Goal: Transaction & Acquisition: Purchase product/service

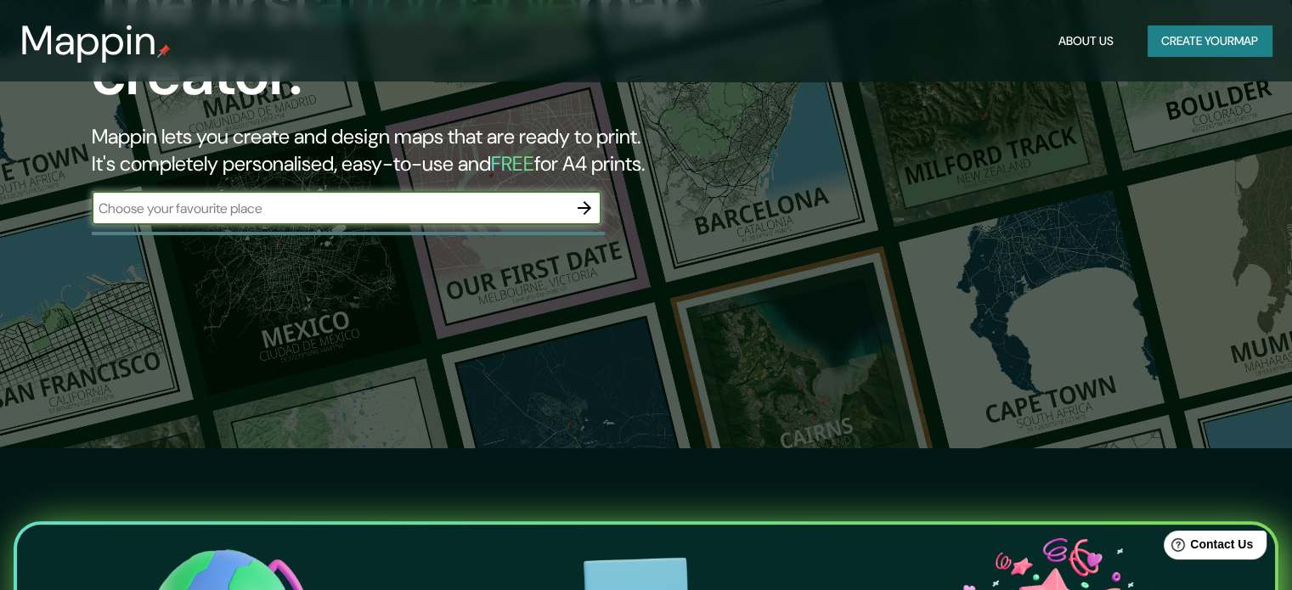
scroll to position [141, 0]
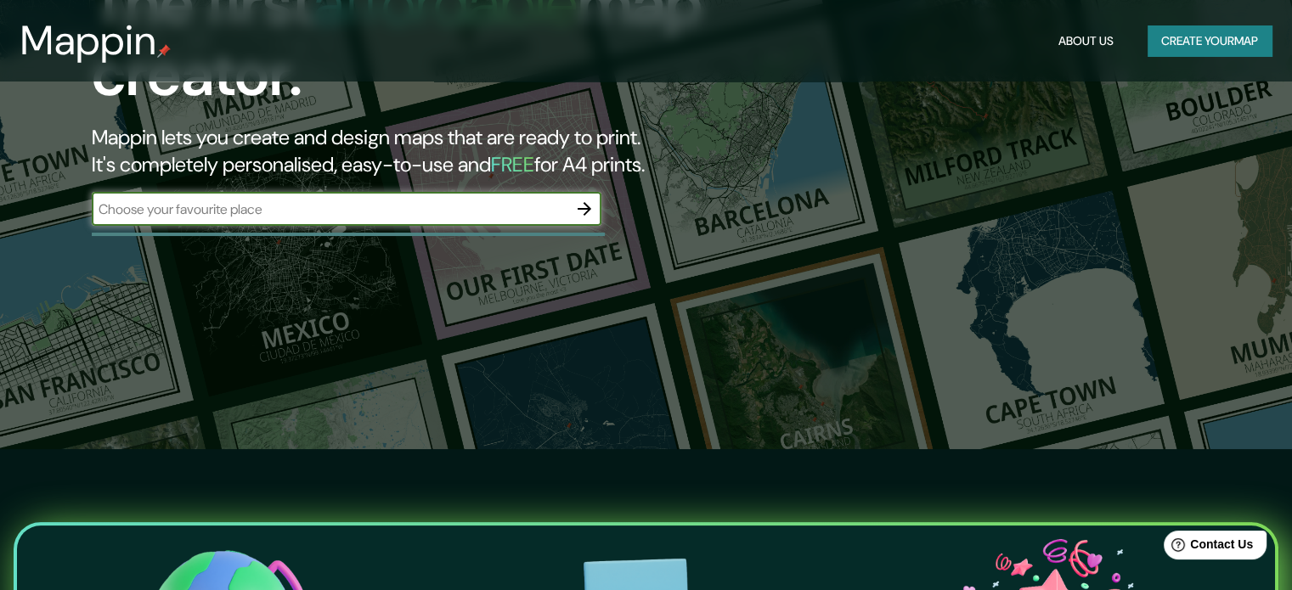
click at [364, 209] on input "text" at bounding box center [330, 210] width 476 height 20
type input "cusco"
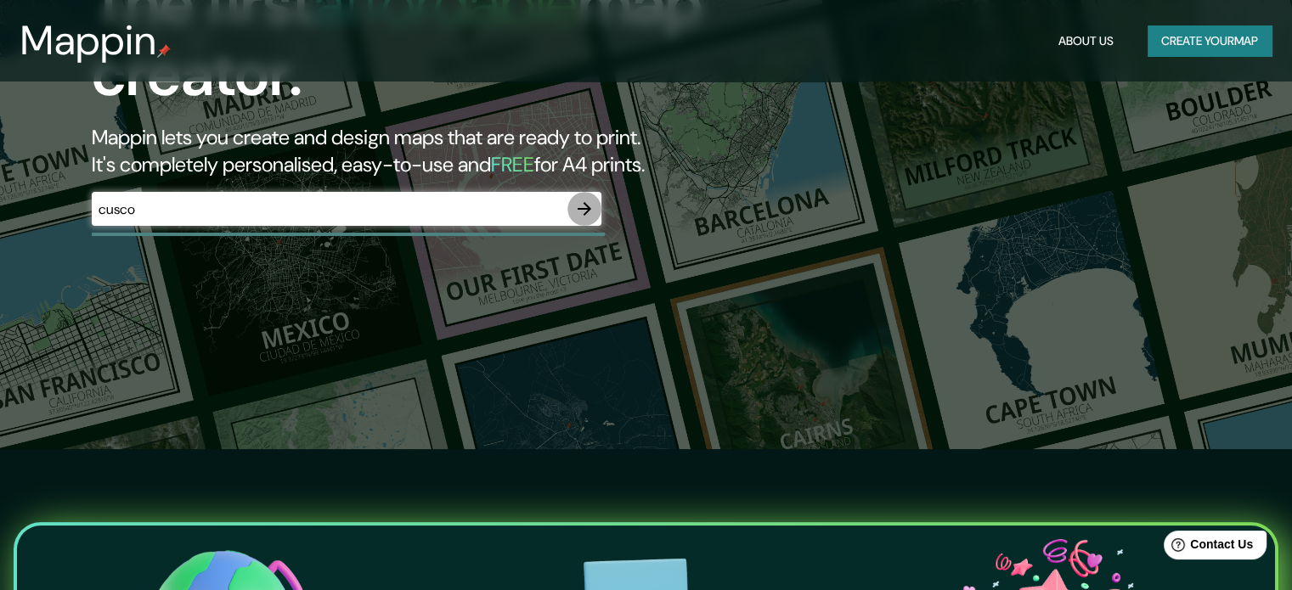
click at [578, 205] on icon "button" at bounding box center [584, 209] width 20 height 20
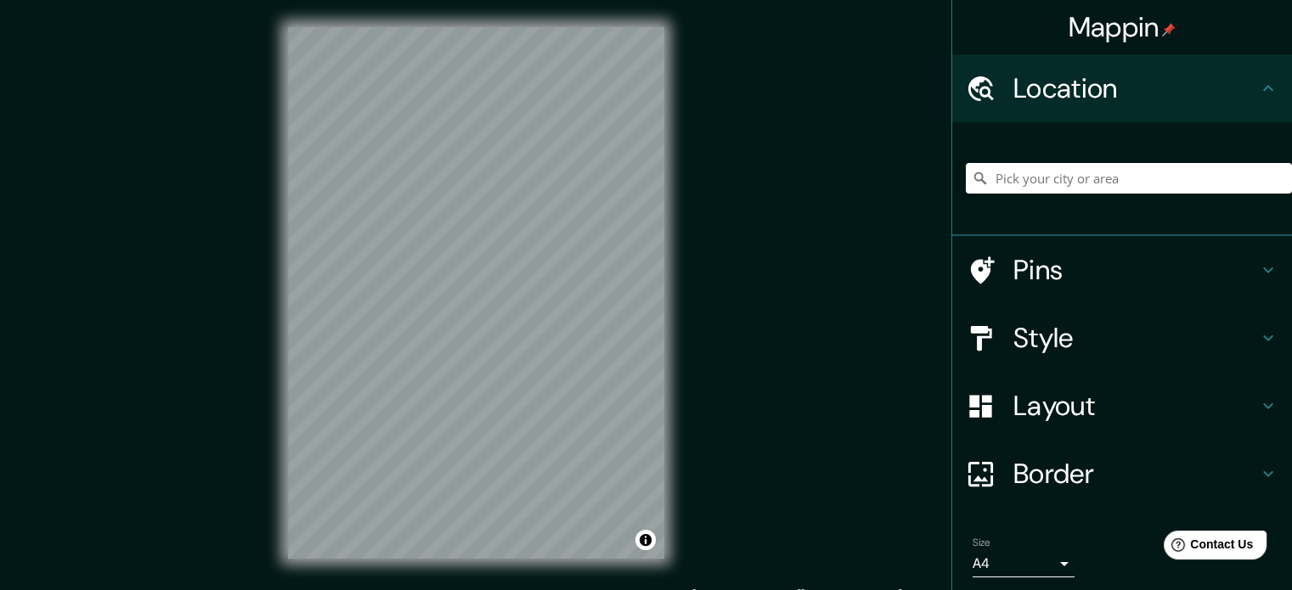
click at [1079, 85] on h4 "Location" at bounding box center [1135, 88] width 245 height 34
click at [1263, 82] on icon at bounding box center [1268, 88] width 20 height 20
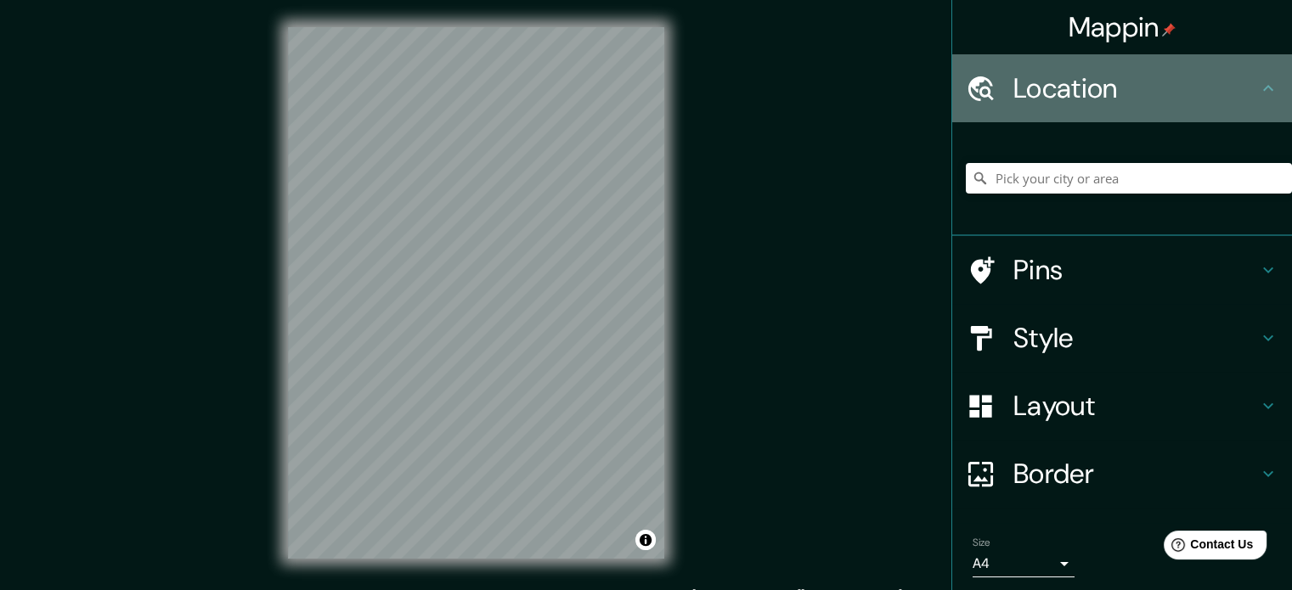
click at [1258, 87] on icon at bounding box center [1268, 88] width 20 height 20
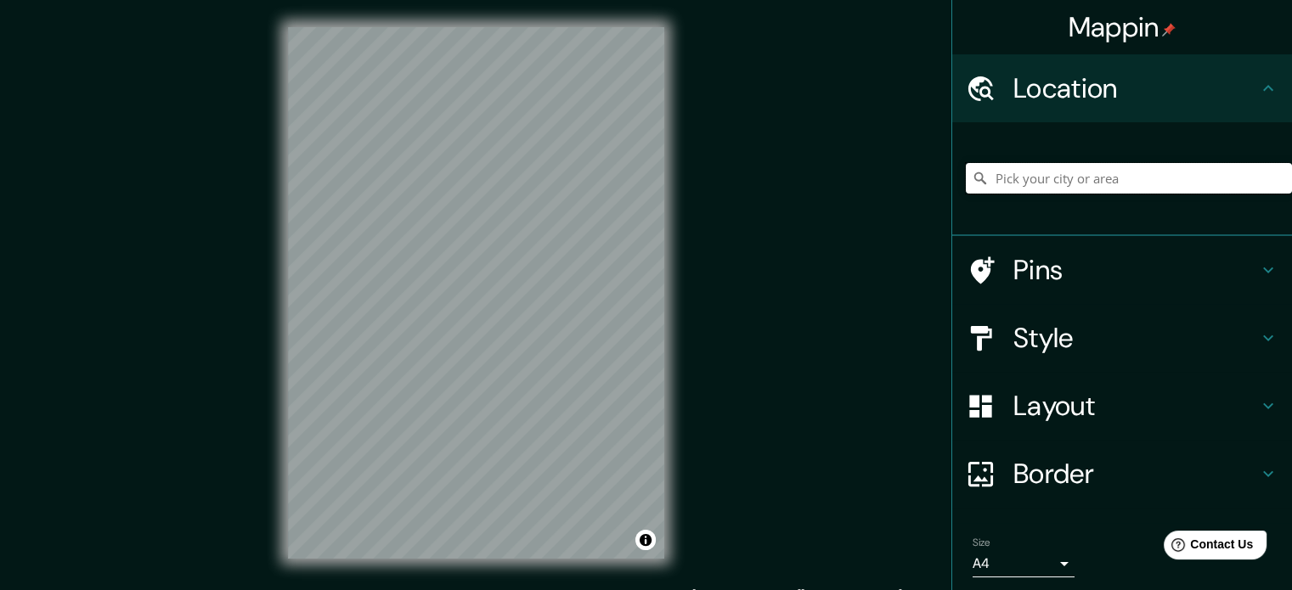
click at [1109, 176] on input "Pick your city or area" at bounding box center [1129, 178] width 326 height 31
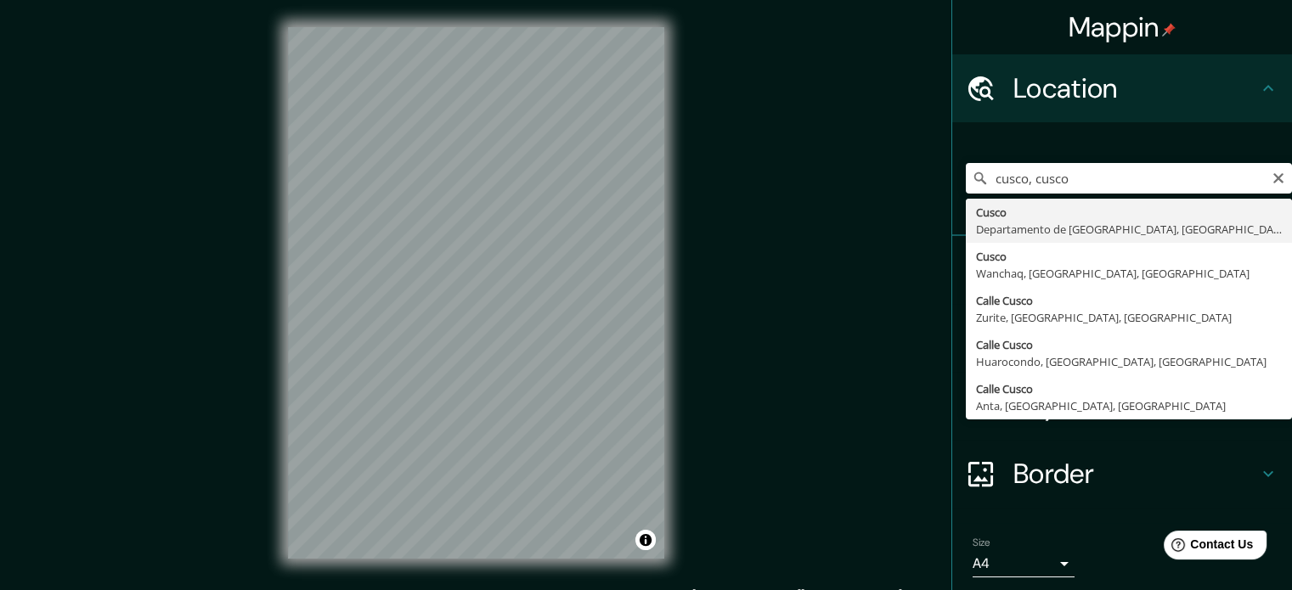
type input "Cusco, [GEOGRAPHIC_DATA], [GEOGRAPHIC_DATA]"
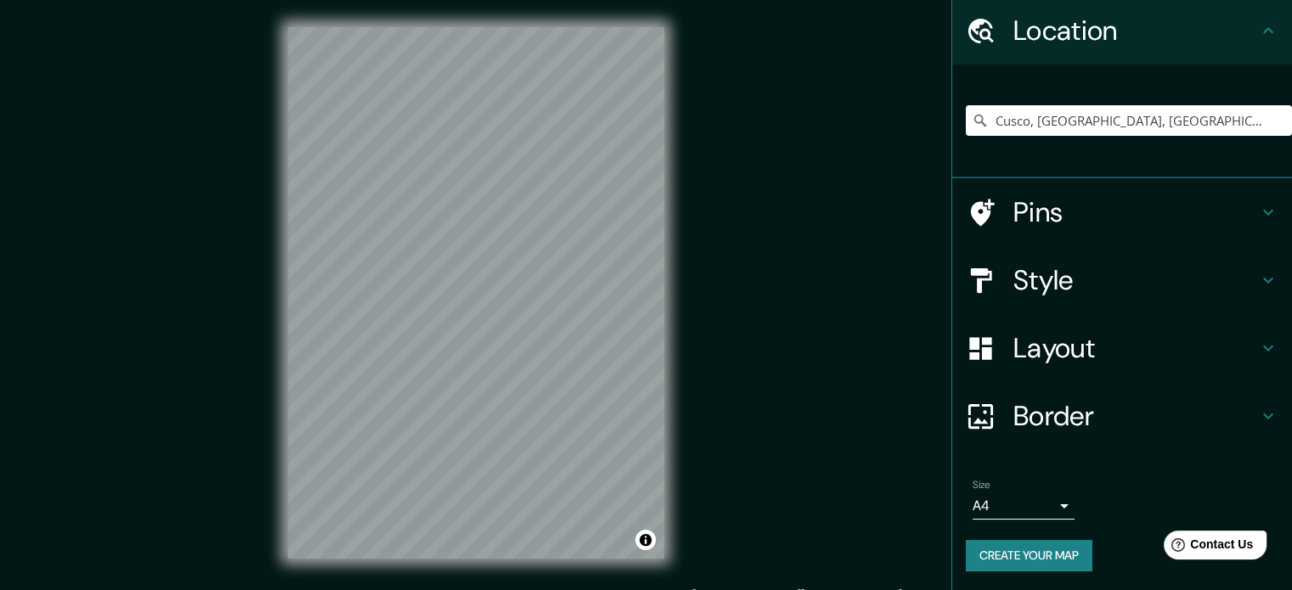
scroll to position [22, 0]
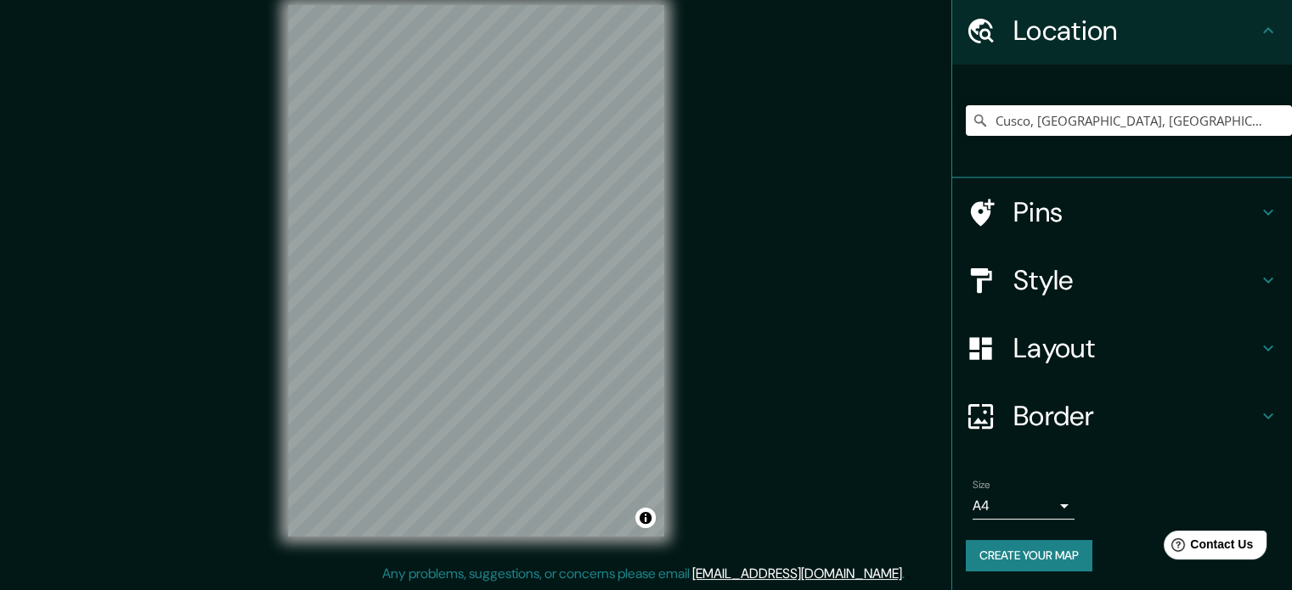
click at [1076, 219] on h4 "Pins" at bounding box center [1135, 212] width 245 height 34
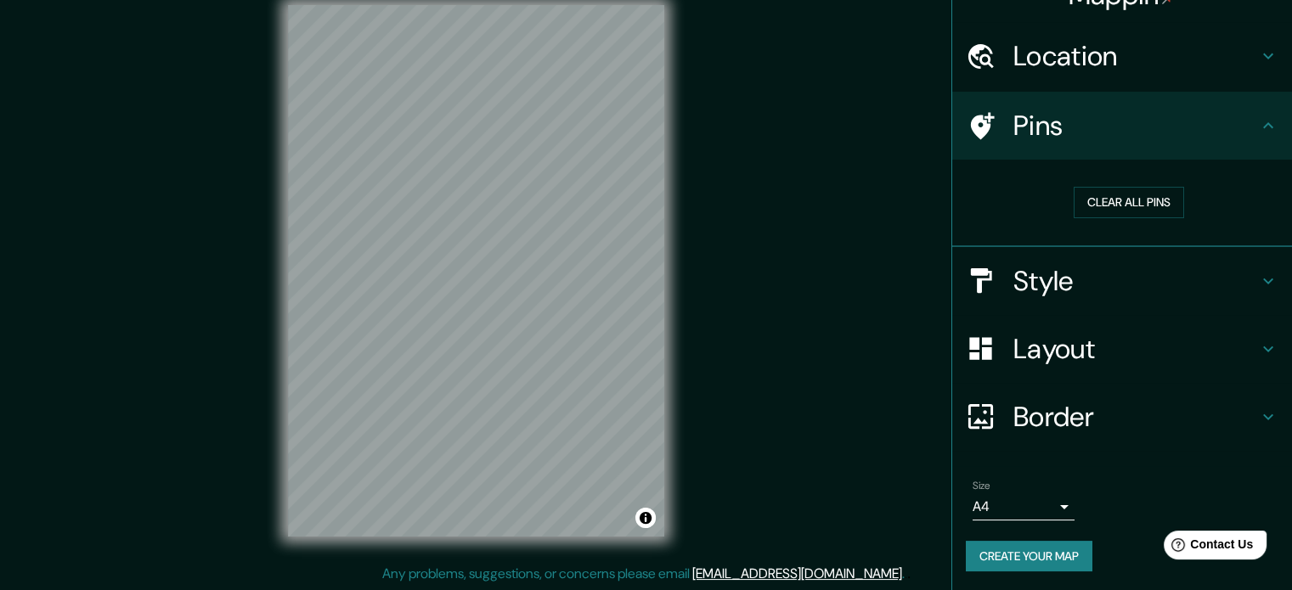
scroll to position [32, 0]
click at [1065, 128] on h4 "Pins" at bounding box center [1135, 126] width 245 height 34
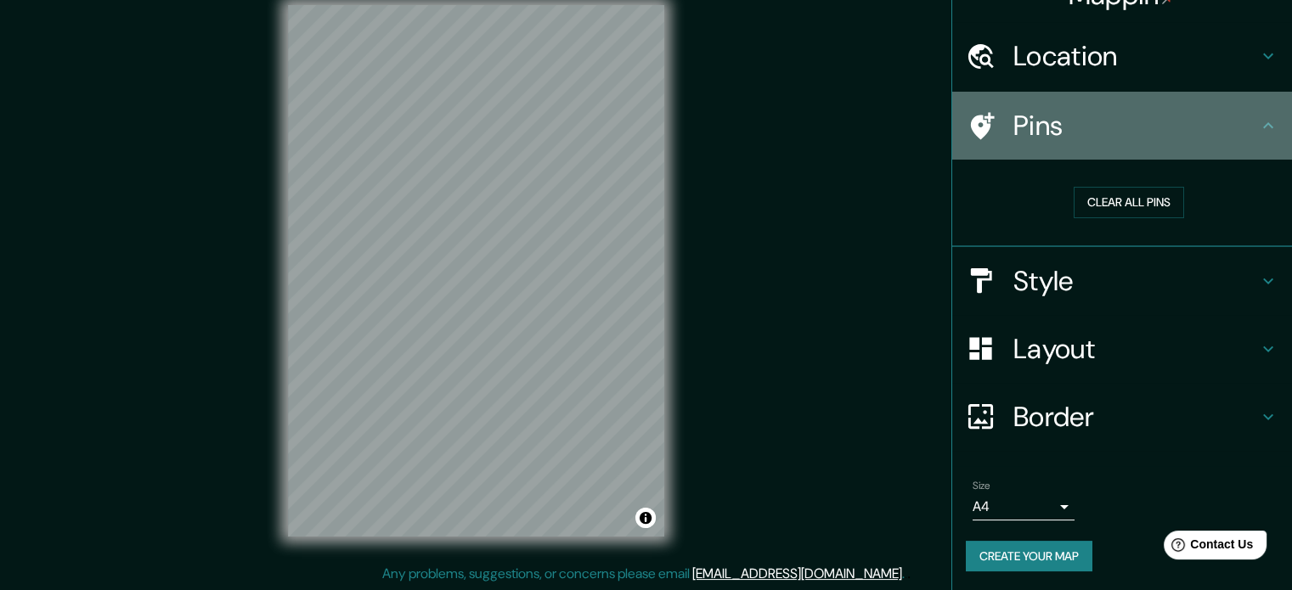
click at [1251, 111] on div "Pins" at bounding box center [1122, 126] width 340 height 68
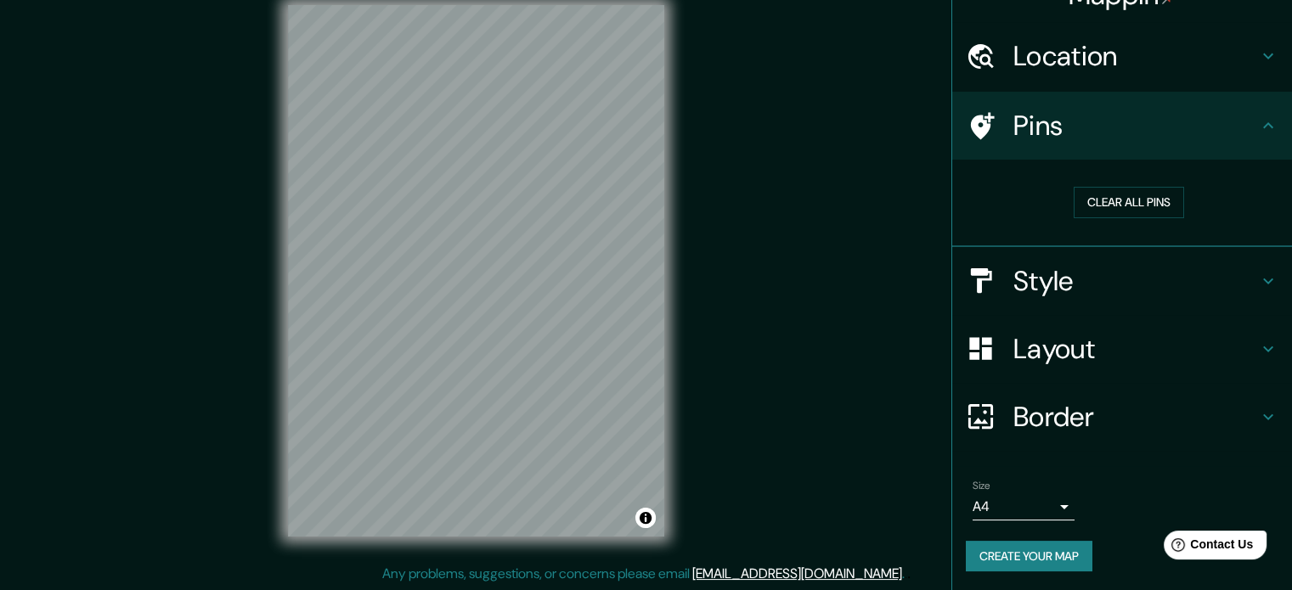
click at [1251, 111] on div "Pins" at bounding box center [1122, 126] width 340 height 68
click at [1123, 199] on button "Clear all pins" at bounding box center [1128, 202] width 110 height 31
click at [982, 296] on div "Style" at bounding box center [1122, 281] width 340 height 68
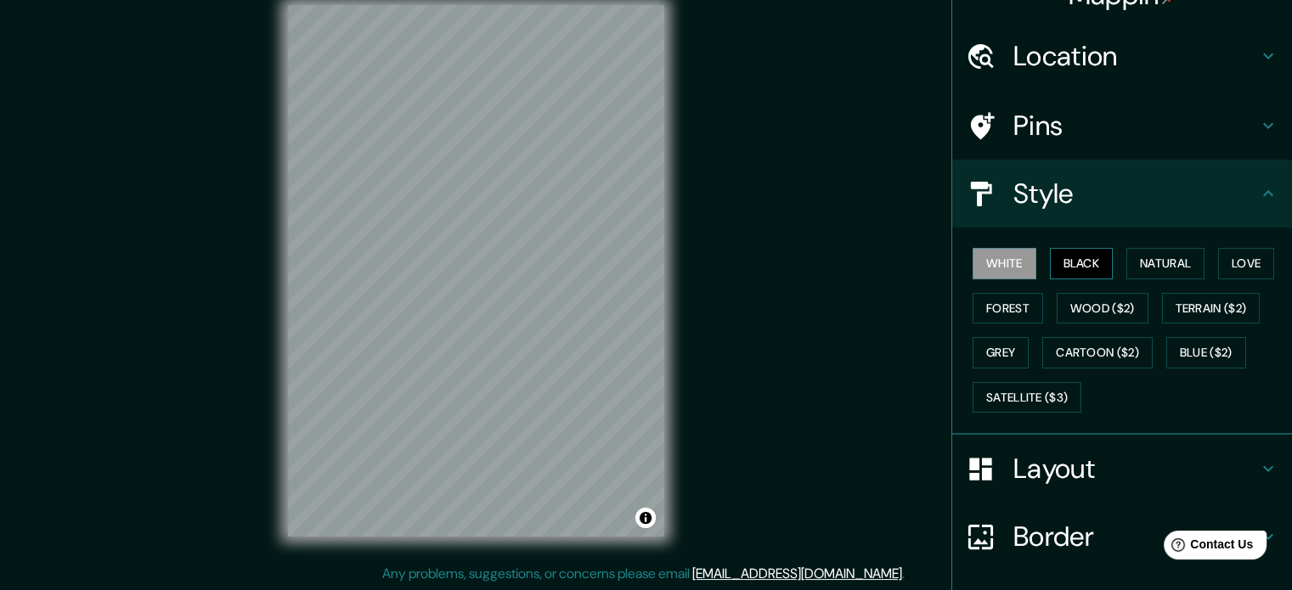
click at [1070, 268] on button "Black" at bounding box center [1082, 263] width 64 height 31
click at [1143, 268] on button "Natural" at bounding box center [1165, 263] width 78 height 31
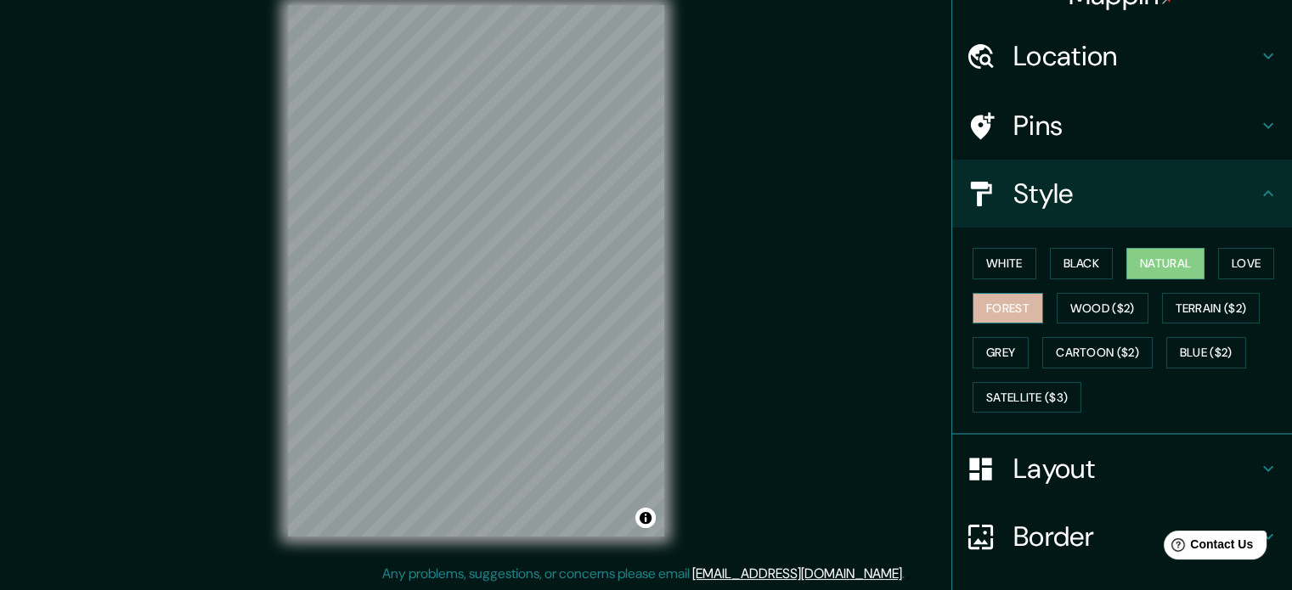
click at [1009, 305] on button "Forest" at bounding box center [1007, 308] width 70 height 31
click at [995, 349] on button "Grey" at bounding box center [1000, 352] width 56 height 31
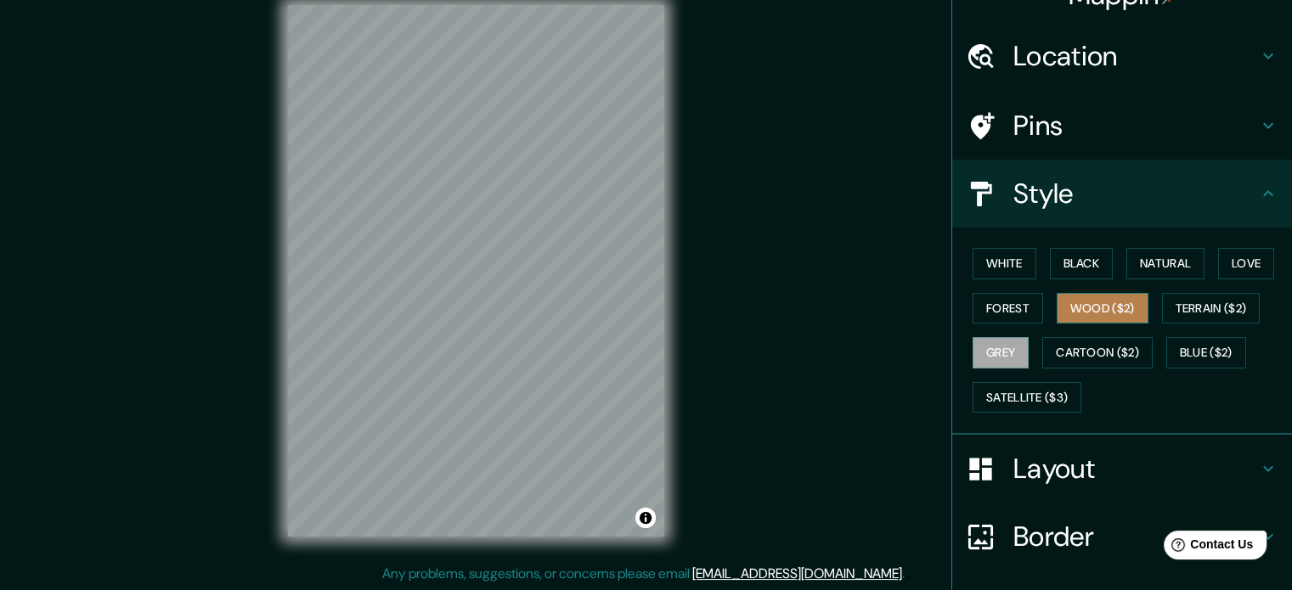
click at [1070, 311] on button "Wood ($2)" at bounding box center [1102, 308] width 92 height 31
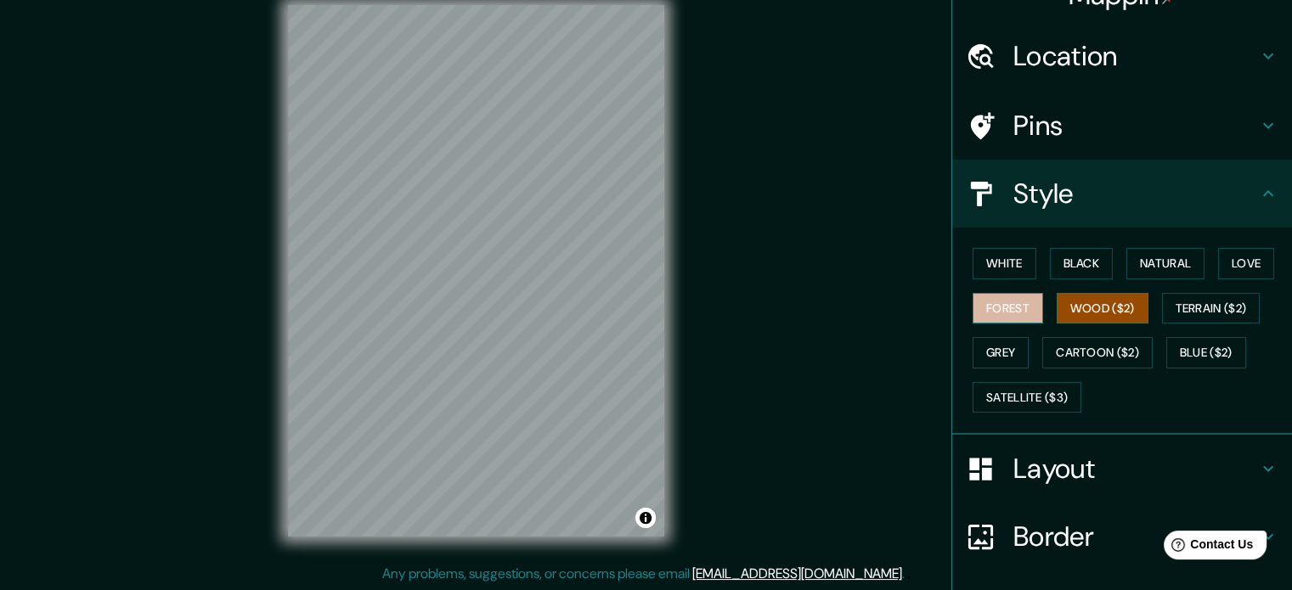
click at [975, 298] on button "Forest" at bounding box center [1007, 308] width 70 height 31
click at [1113, 317] on button "Wood ($2)" at bounding box center [1102, 308] width 92 height 31
click at [1179, 262] on button "Natural" at bounding box center [1165, 263] width 78 height 31
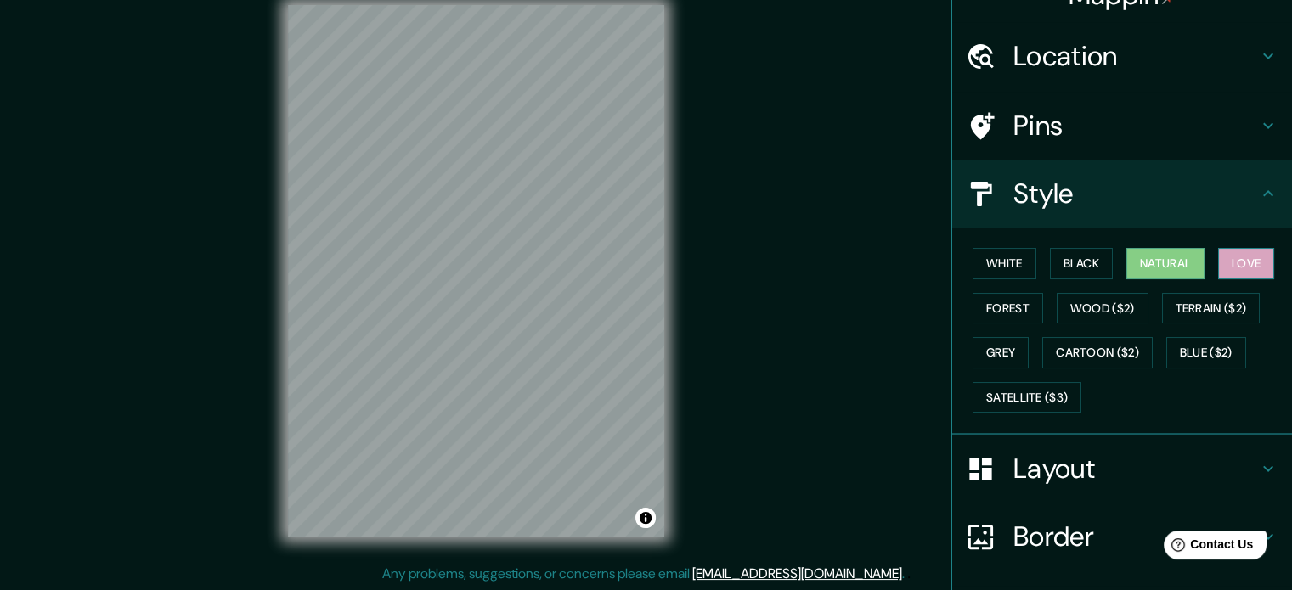
click at [1248, 262] on button "Love" at bounding box center [1246, 263] width 56 height 31
click at [1062, 352] on button "Cartoon ($2)" at bounding box center [1097, 352] width 110 height 31
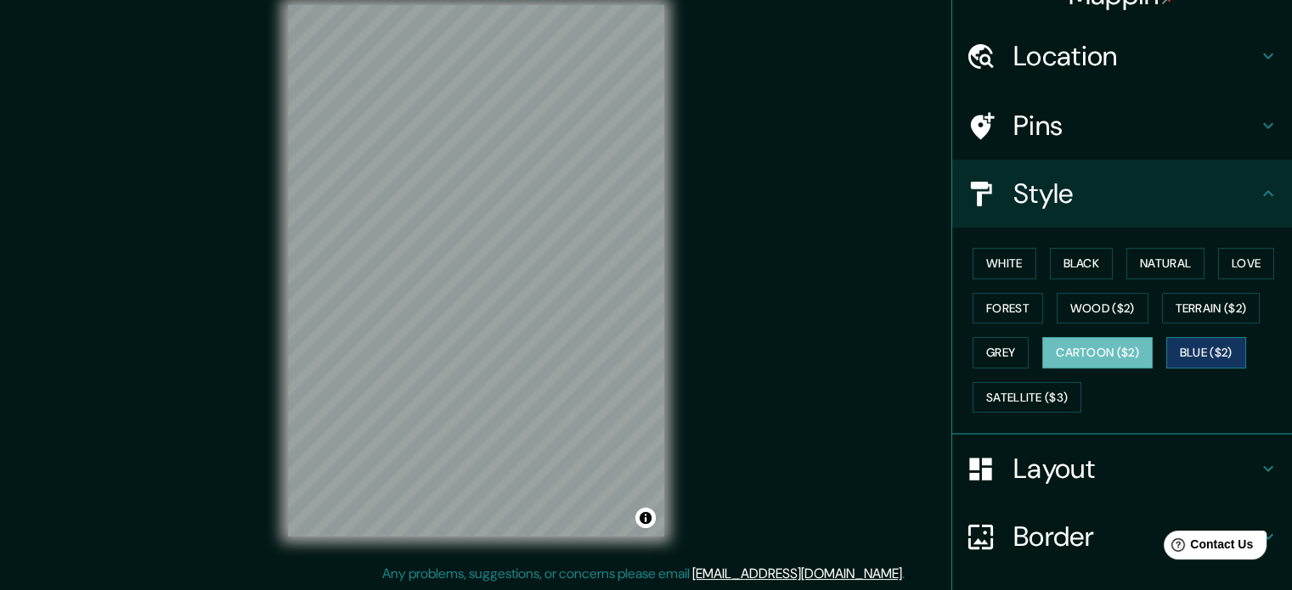
click at [1166, 349] on button "Blue ($2)" at bounding box center [1206, 352] width 80 height 31
click at [1042, 397] on button "Satellite ($3)" at bounding box center [1026, 397] width 109 height 31
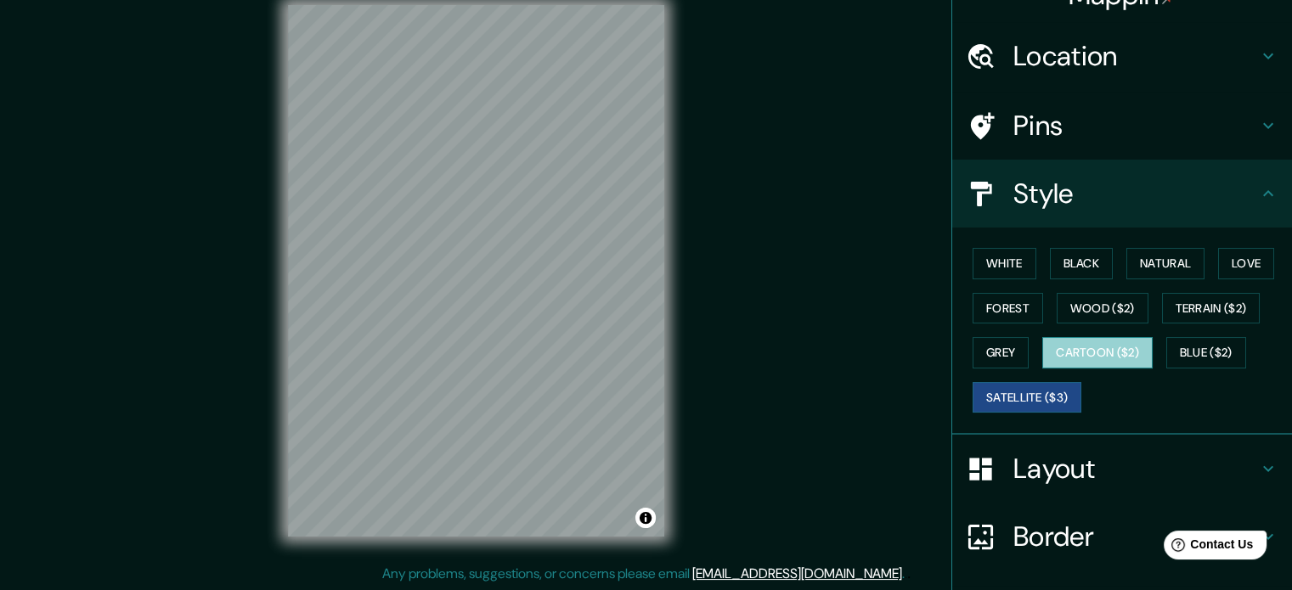
click at [1086, 347] on button "Cartoon ($2)" at bounding box center [1097, 352] width 110 height 31
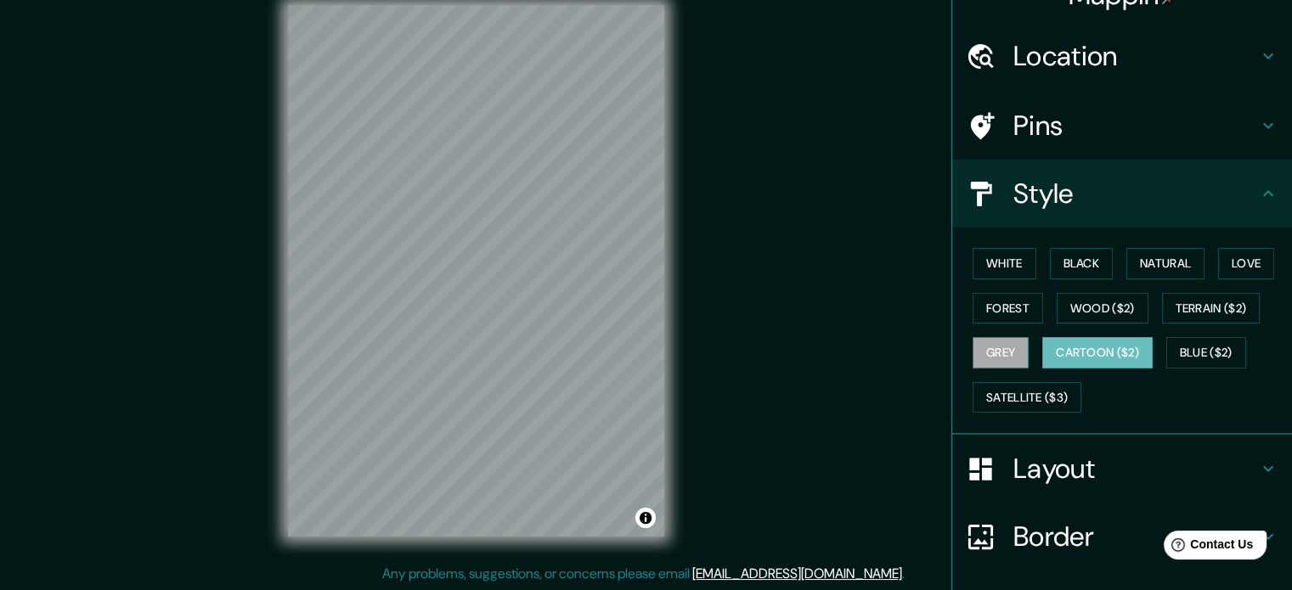
click at [982, 352] on button "Grey" at bounding box center [1000, 352] width 56 height 31
click at [1085, 357] on button "Cartoon ($2)" at bounding box center [1097, 352] width 110 height 31
click at [1185, 301] on button "Terrain ($2)" at bounding box center [1211, 308] width 99 height 31
click at [1073, 360] on button "Cartoon ($2)" at bounding box center [1097, 352] width 110 height 31
click at [1219, 363] on button "Blue ($2)" at bounding box center [1206, 352] width 80 height 31
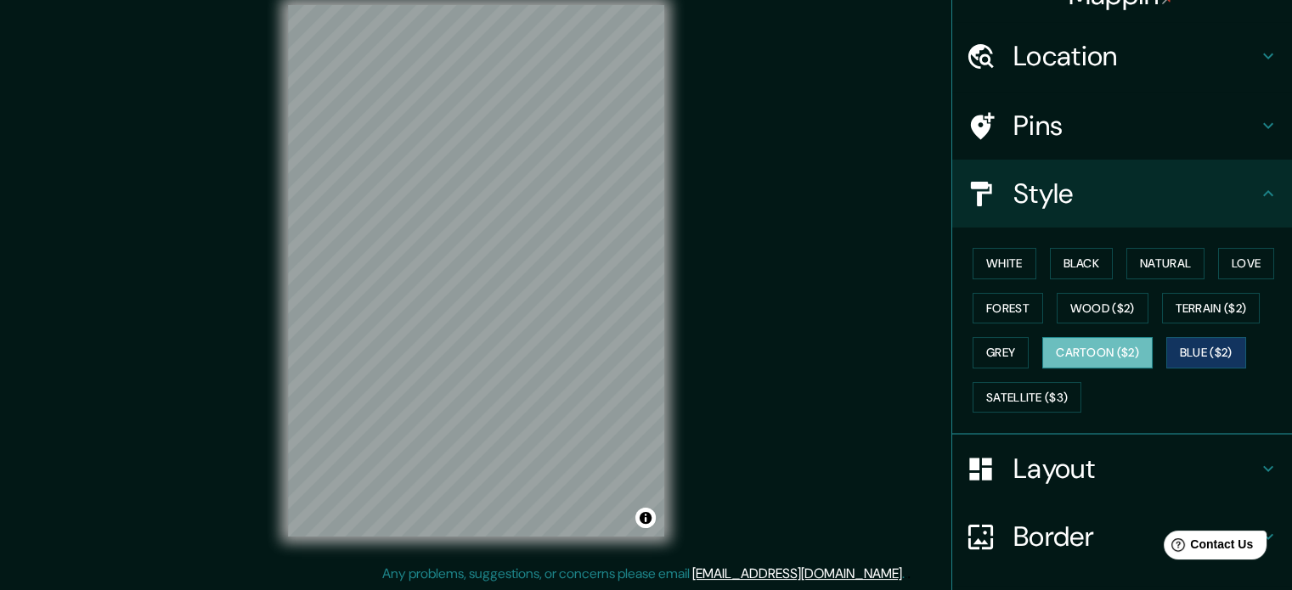
click at [1135, 340] on button "Cartoon ($2)" at bounding box center [1097, 352] width 110 height 31
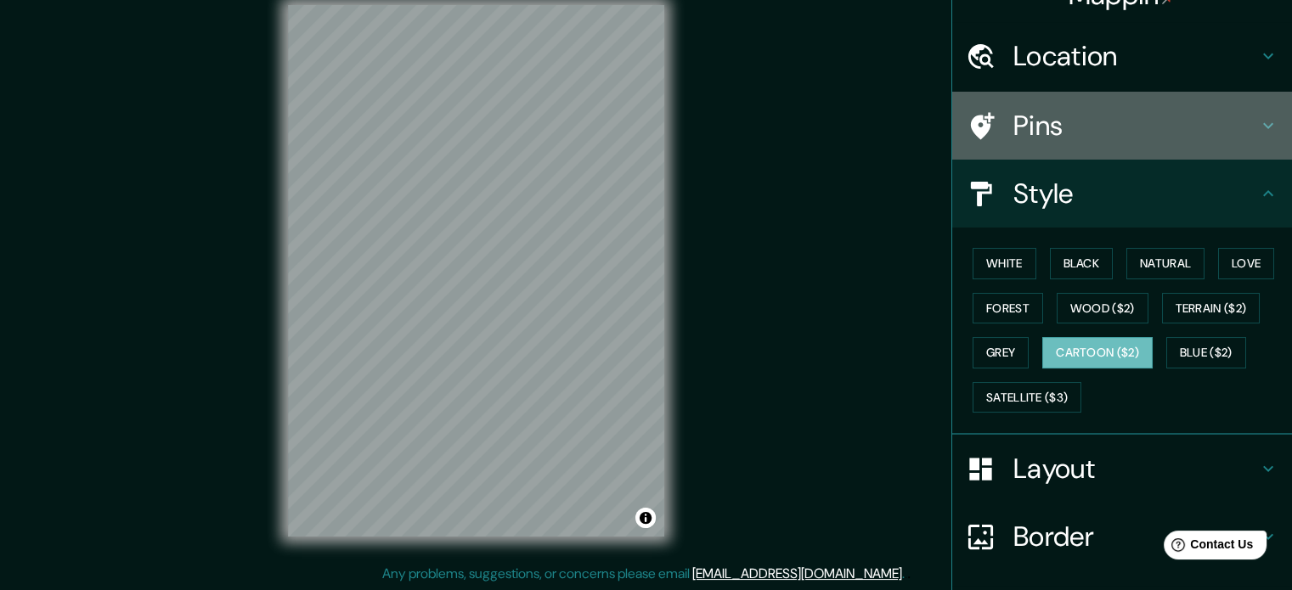
click at [1067, 133] on h4 "Pins" at bounding box center [1135, 126] width 245 height 34
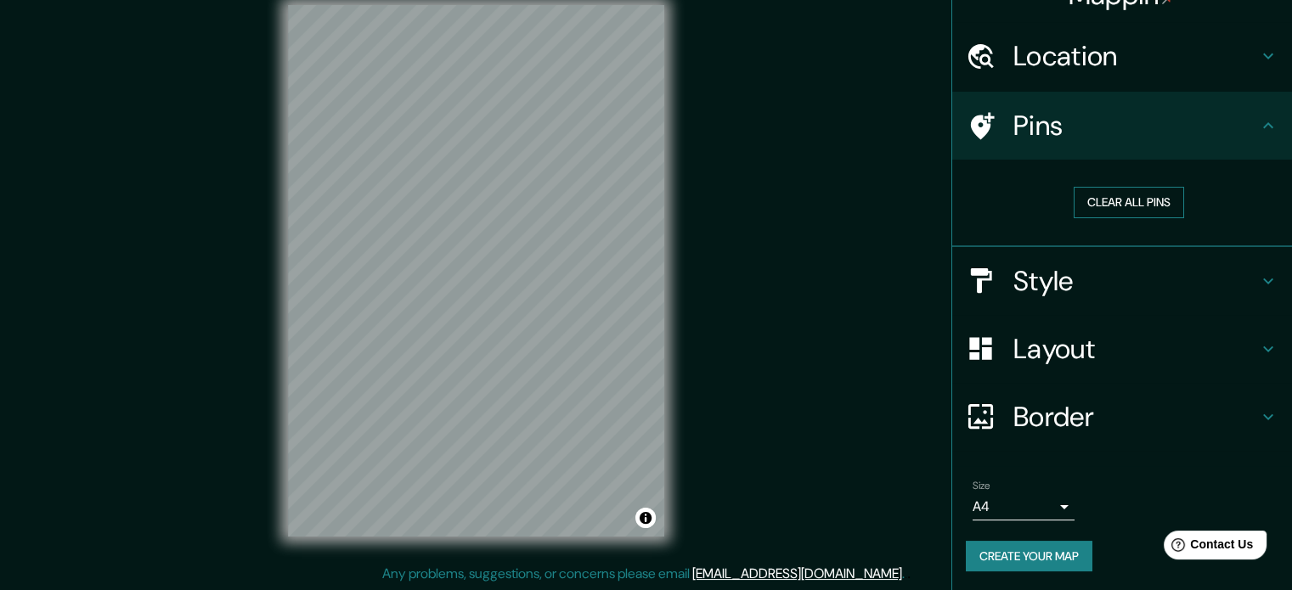
click at [1092, 206] on button "Clear all pins" at bounding box center [1128, 202] width 110 height 31
click at [1094, 192] on button "Clear all pins" at bounding box center [1128, 202] width 110 height 31
click at [1046, 70] on h4 "Location" at bounding box center [1135, 56] width 245 height 34
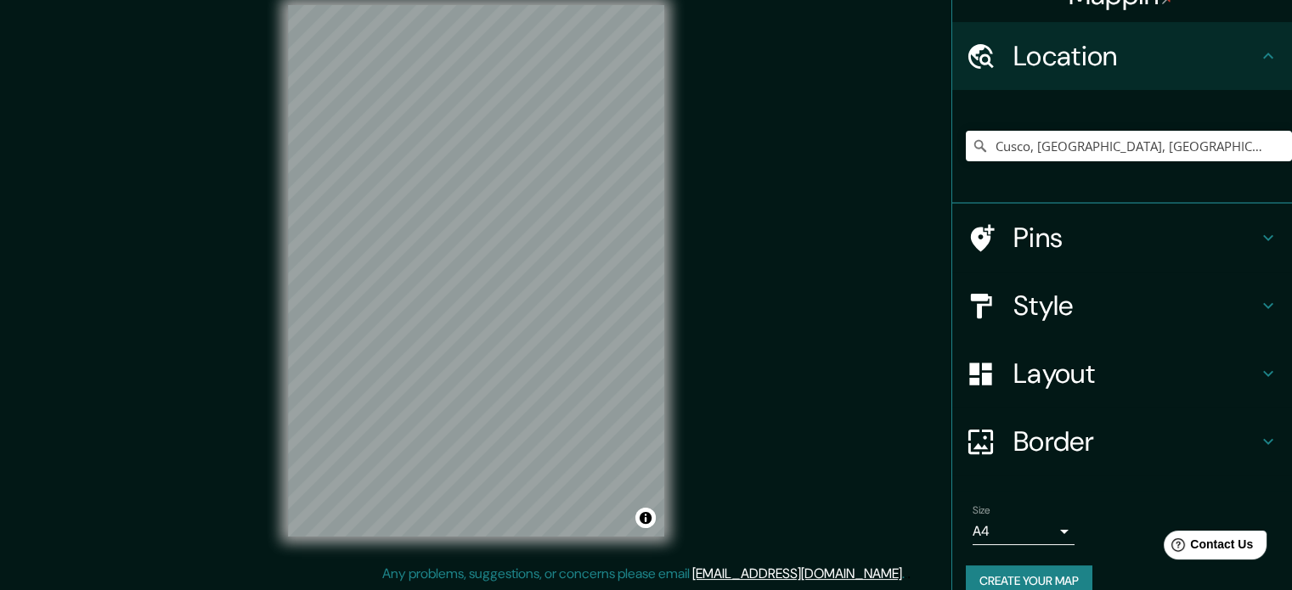
click at [1031, 388] on h4 "Layout" at bounding box center [1135, 374] width 245 height 34
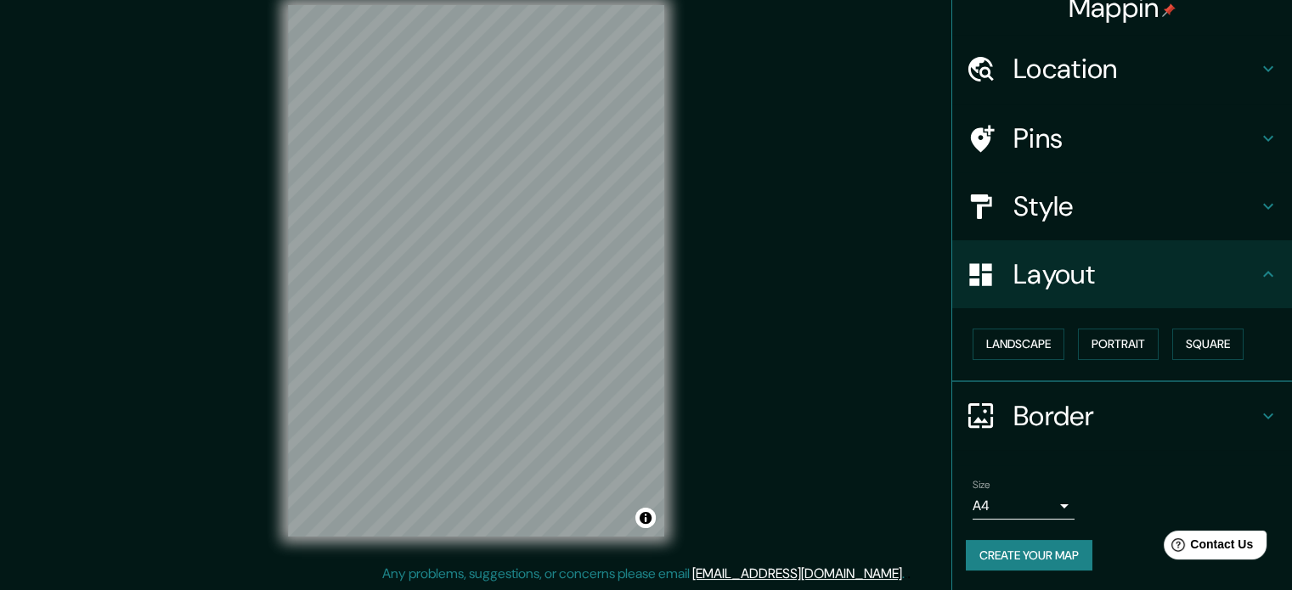
scroll to position [19, 0]
click at [1023, 352] on button "Landscape" at bounding box center [1018, 345] width 92 height 31
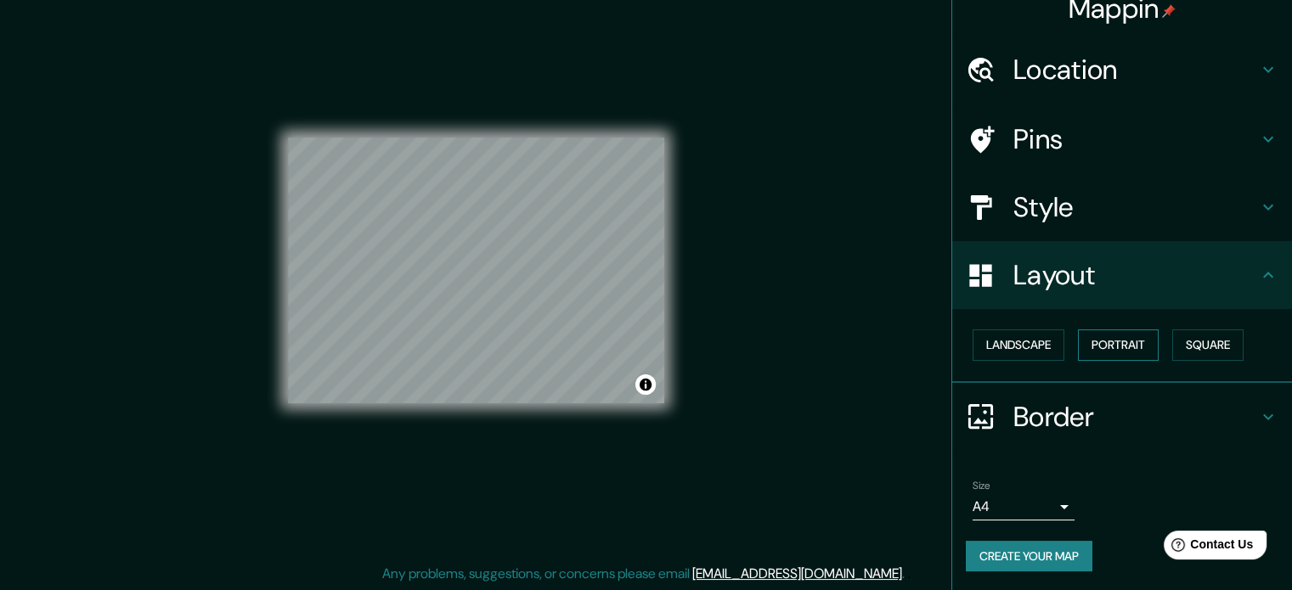
click at [1120, 347] on button "Portrait" at bounding box center [1118, 345] width 81 height 31
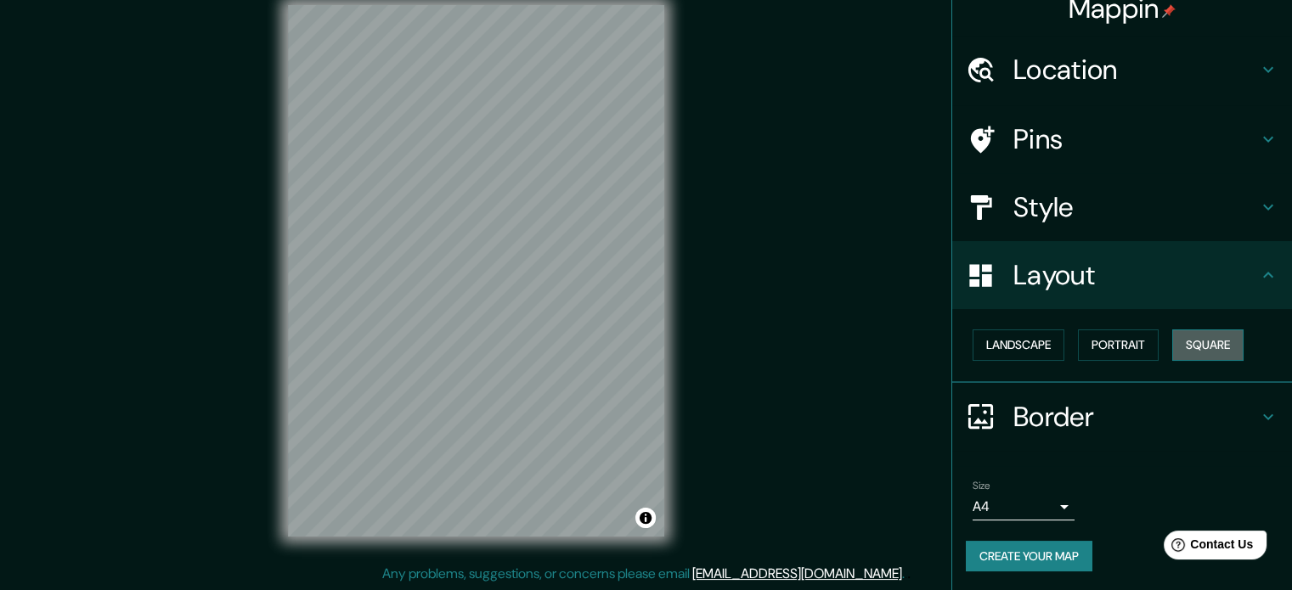
click at [1186, 336] on button "Square" at bounding box center [1207, 345] width 71 height 31
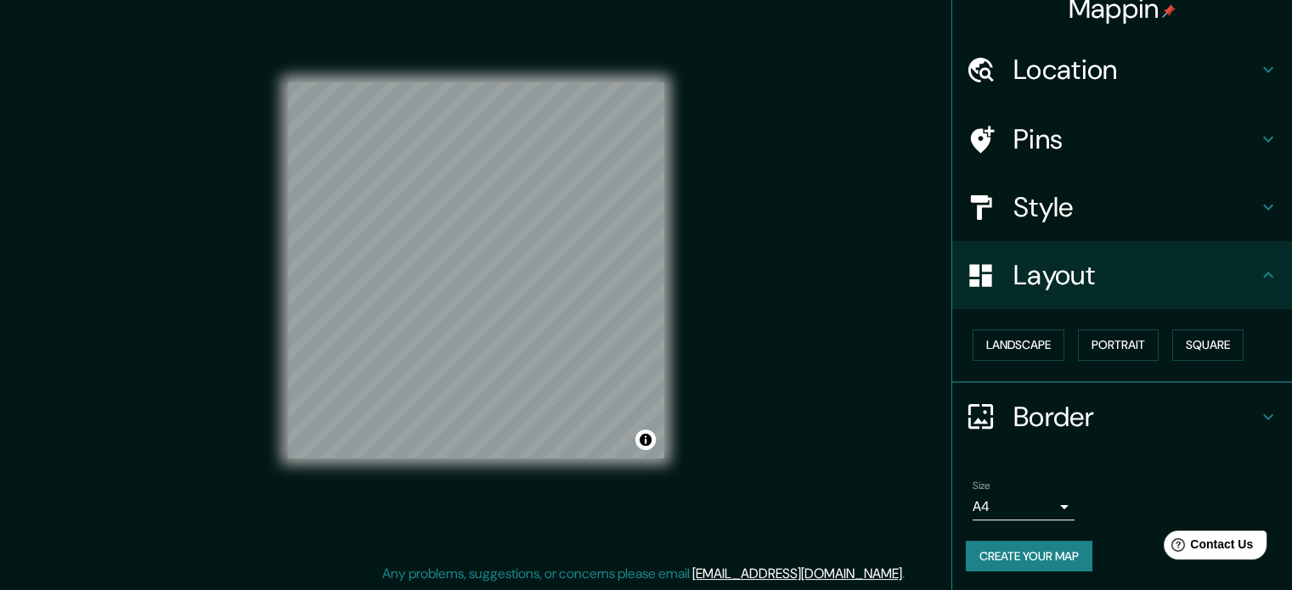
click at [1008, 324] on div "Landscape [GEOGRAPHIC_DATA]" at bounding box center [1129, 345] width 326 height 45
click at [1012, 347] on button "Landscape" at bounding box center [1018, 345] width 92 height 31
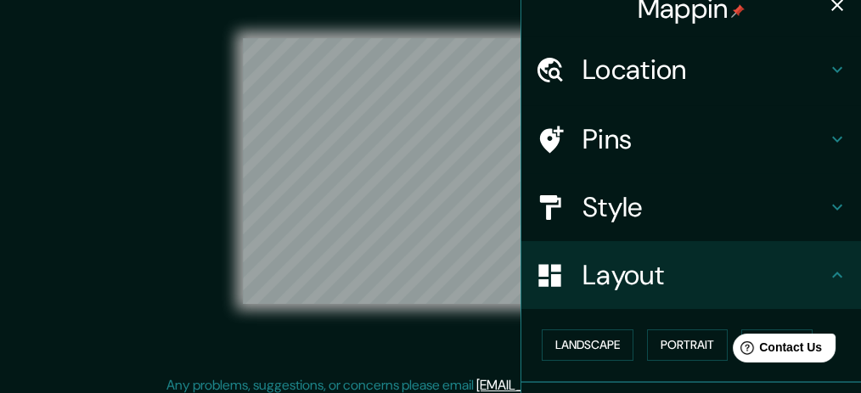
scroll to position [42, 0]
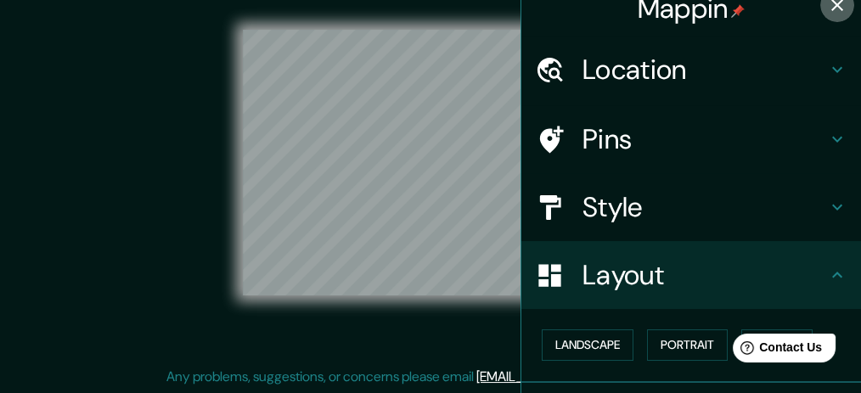
click at [831, 7] on icon "button" at bounding box center [837, 5] width 12 height 12
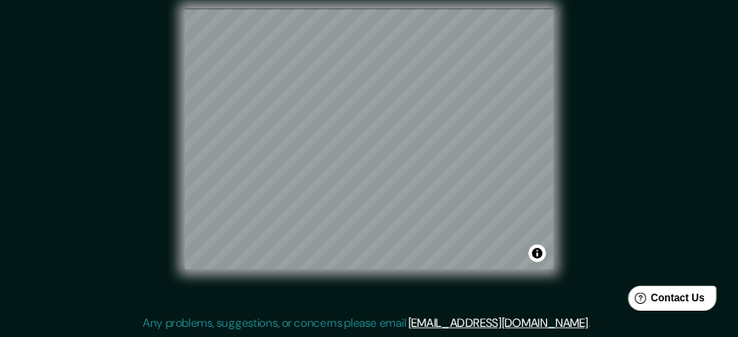
scroll to position [19, 0]
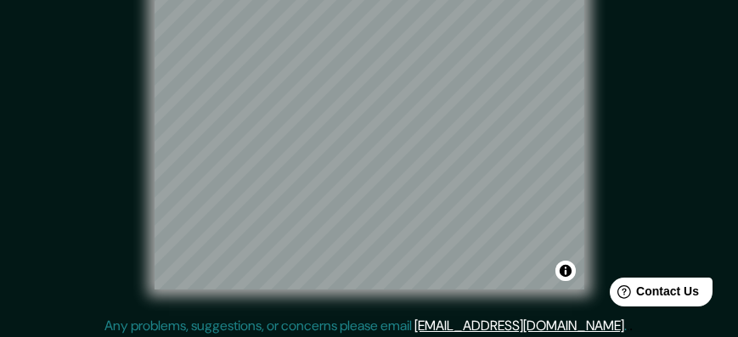
drag, startPoint x: 763, startPoint y: 3, endPoint x: 68, endPoint y: 140, distance: 708.9
click at [68, 140] on div "© Mapbox © OpenStreetMap Improve this map" at bounding box center [369, 137] width 664 height 303
